Goal: Transaction & Acquisition: Book appointment/travel/reservation

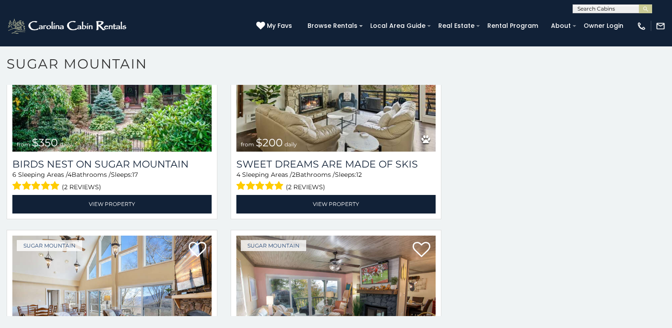
scroll to position [353, 0]
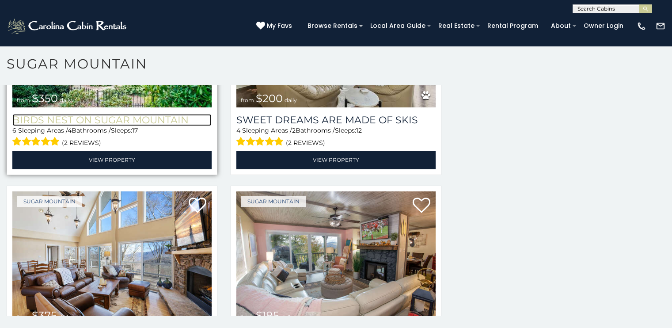
click at [65, 114] on h3 "Birds Nest On Sugar Mountain" at bounding box center [111, 120] width 199 height 12
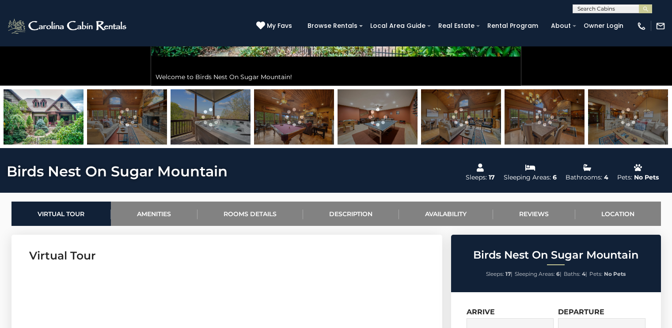
scroll to position [309, 0]
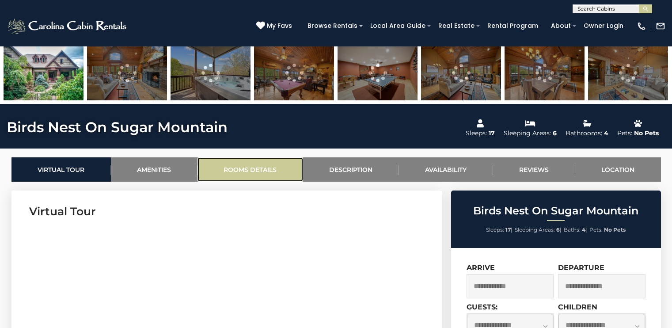
click at [287, 170] on link "Rooms Details" at bounding box center [250, 169] width 106 height 24
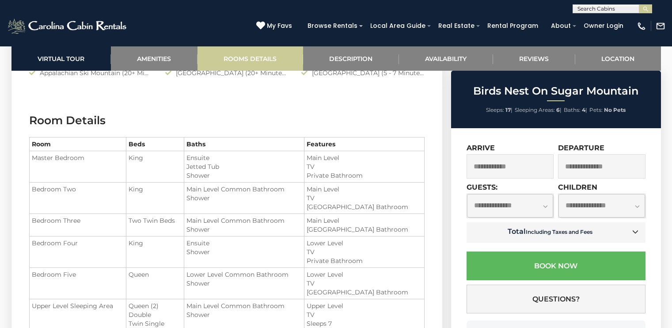
scroll to position [1068, 0]
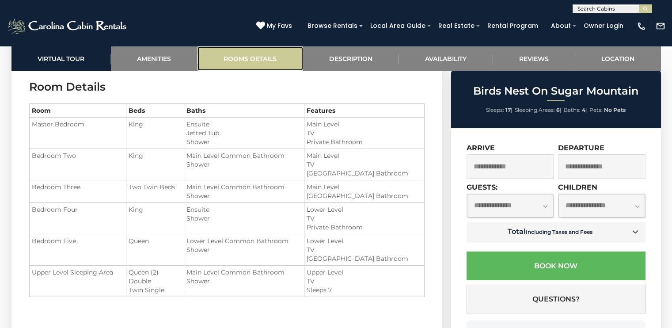
click at [223, 53] on link "Rooms Details" at bounding box center [250, 58] width 106 height 24
click at [296, 46] on div "(828) 295-6000 My Favs Browse Rentals Local Area Guide Activities & Attractions…" at bounding box center [336, 29] width 672 height 33
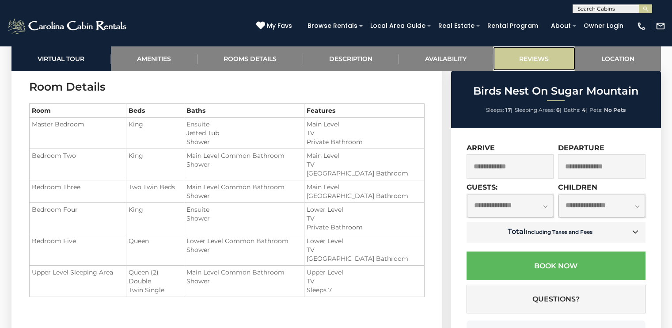
click at [501, 70] on link "Reviews" at bounding box center [534, 58] width 82 height 24
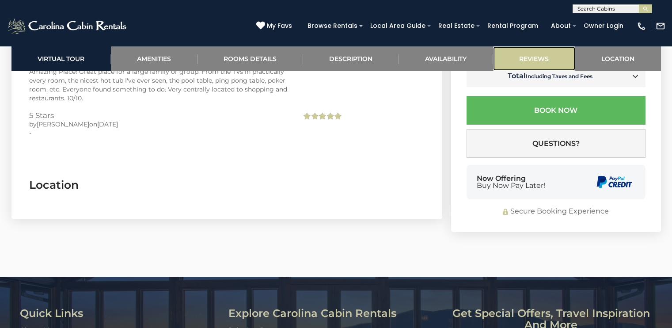
scroll to position [2333, 0]
